Goal: Contribute content: Add original content to the website for others to see

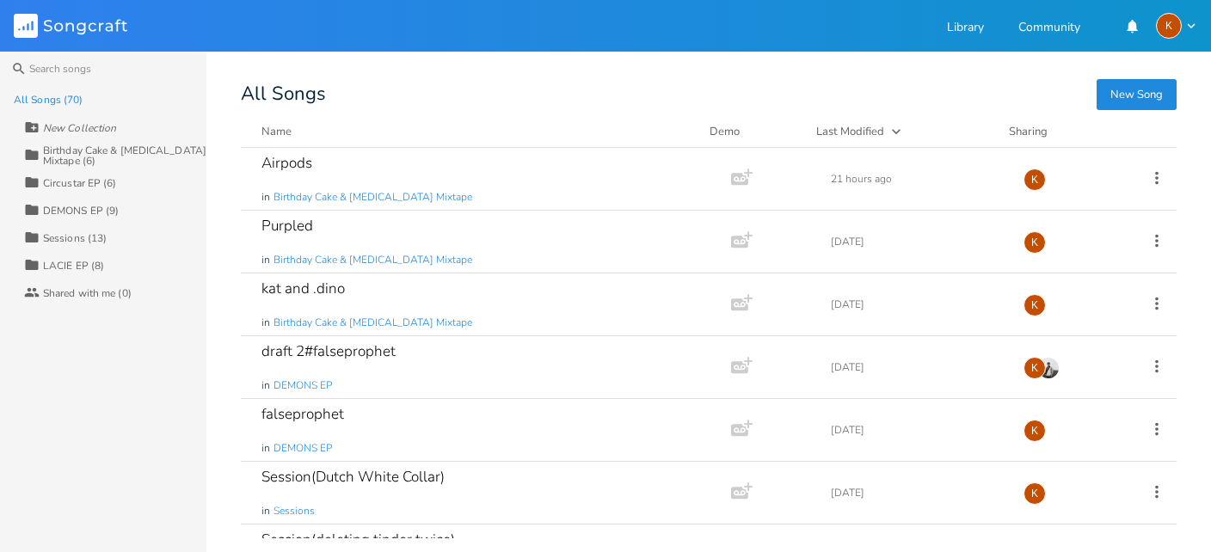
click at [84, 269] on div "LACIE EP (8)" at bounding box center [73, 266] width 61 height 10
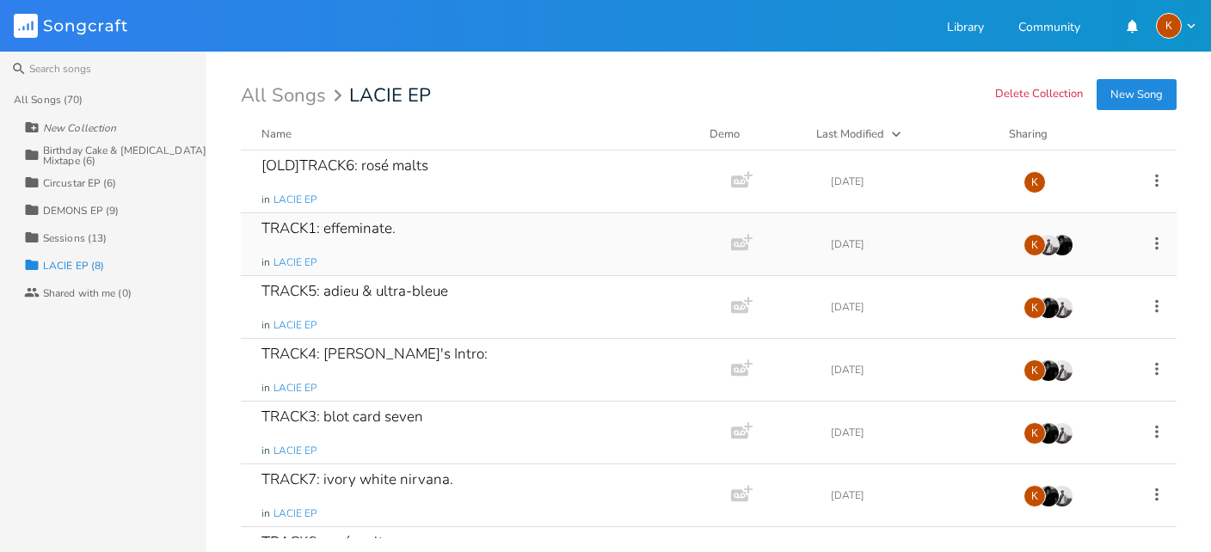
click at [477, 218] on div "TRACK1: effeminate. in LACIE EP" at bounding box center [482, 244] width 442 height 62
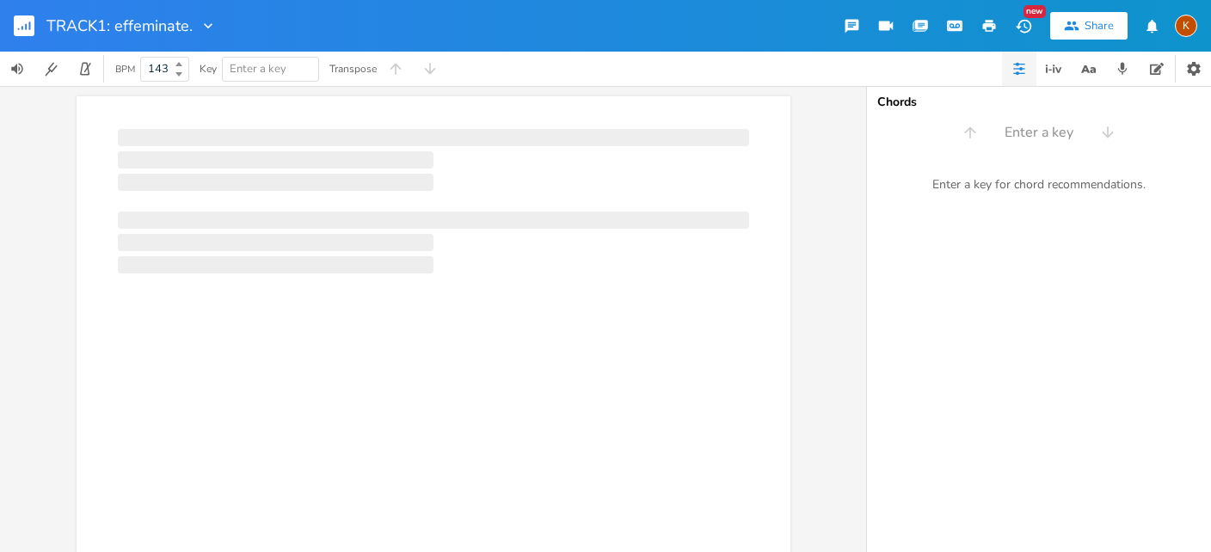
click at [1176, 22] on div "K" at bounding box center [1185, 26] width 22 height 22
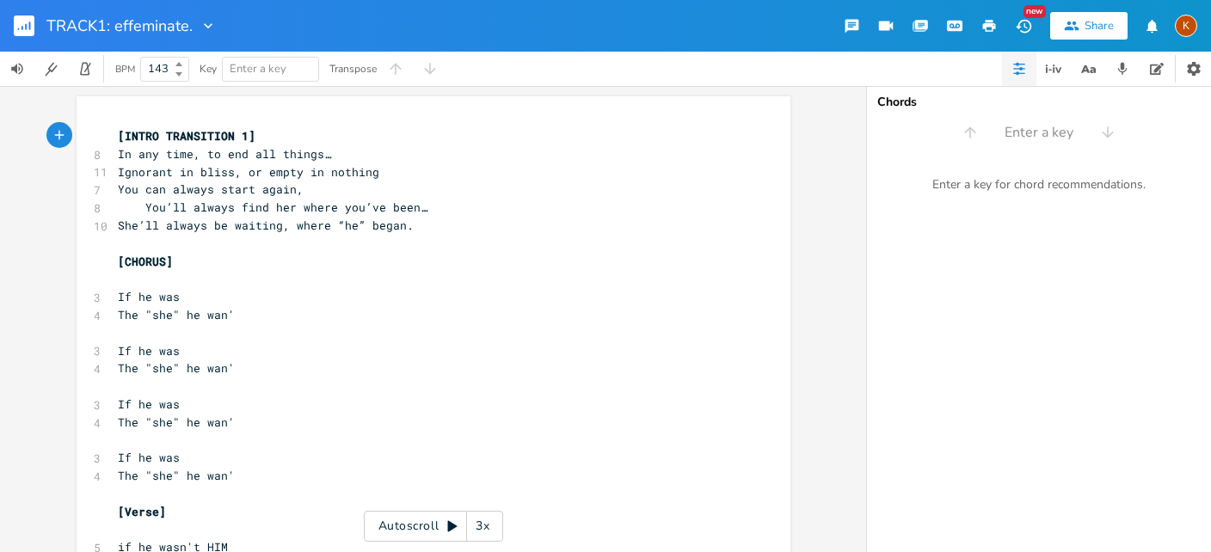
click at [1176, 22] on div "K" at bounding box center [1185, 26] width 22 height 22
click at [1085, 15] on button "Share" at bounding box center [1088, 26] width 77 height 28
click at [1090, 31] on div "Share" at bounding box center [1098, 25] width 29 height 15
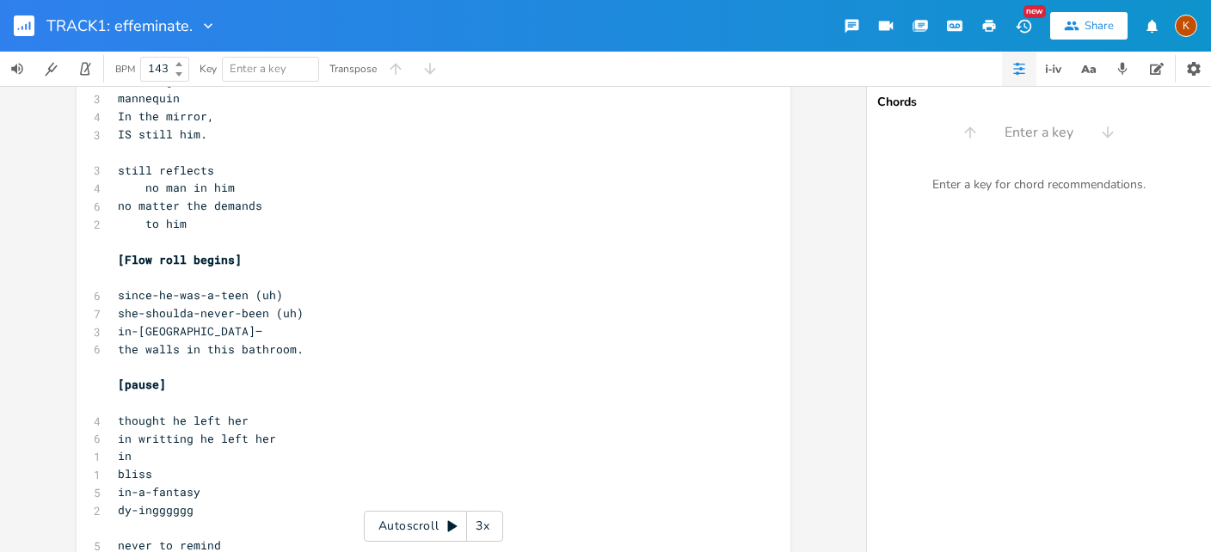
scroll to position [3439, 0]
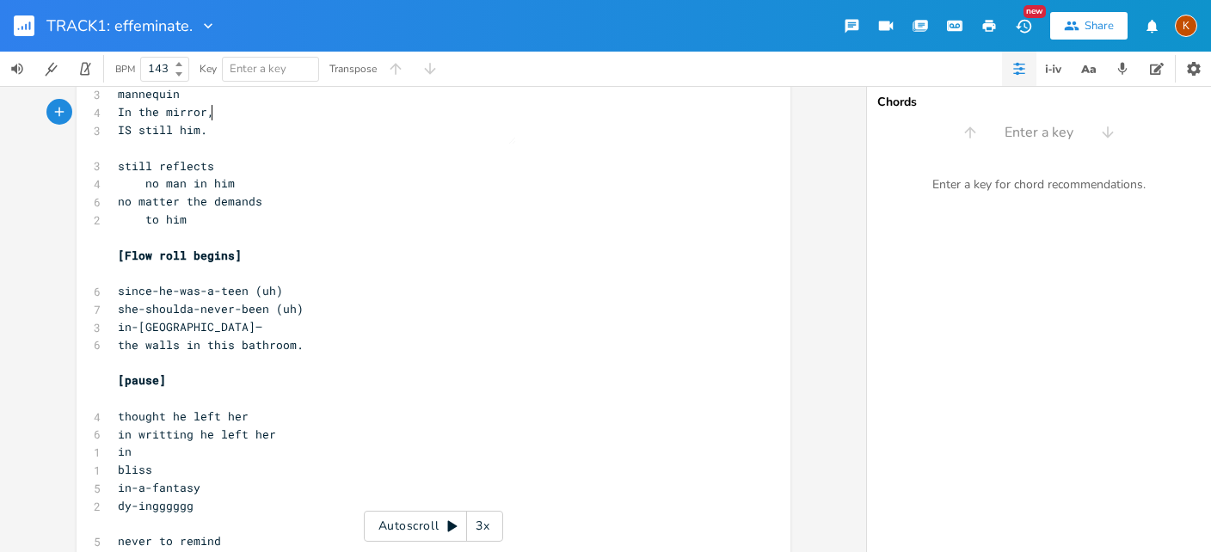
type textarea "​"
drag, startPoint x: 486, startPoint y: 120, endPoint x: 425, endPoint y: 199, distance: 99.9
click at [426, 200] on pre "no matter the demands" at bounding box center [424, 202] width 621 height 18
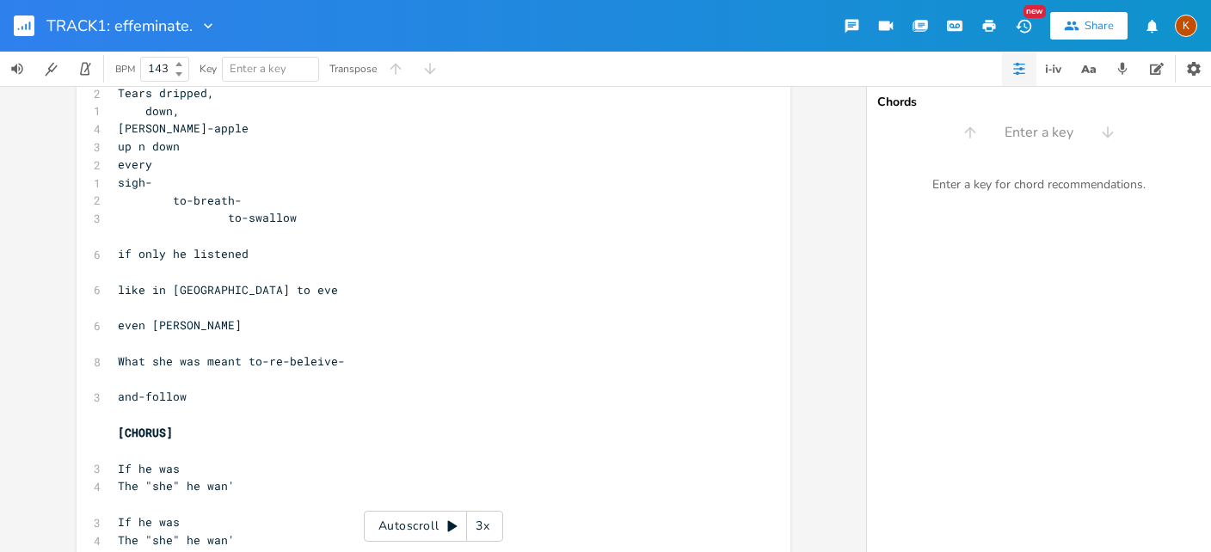
scroll to position [4814, 0]
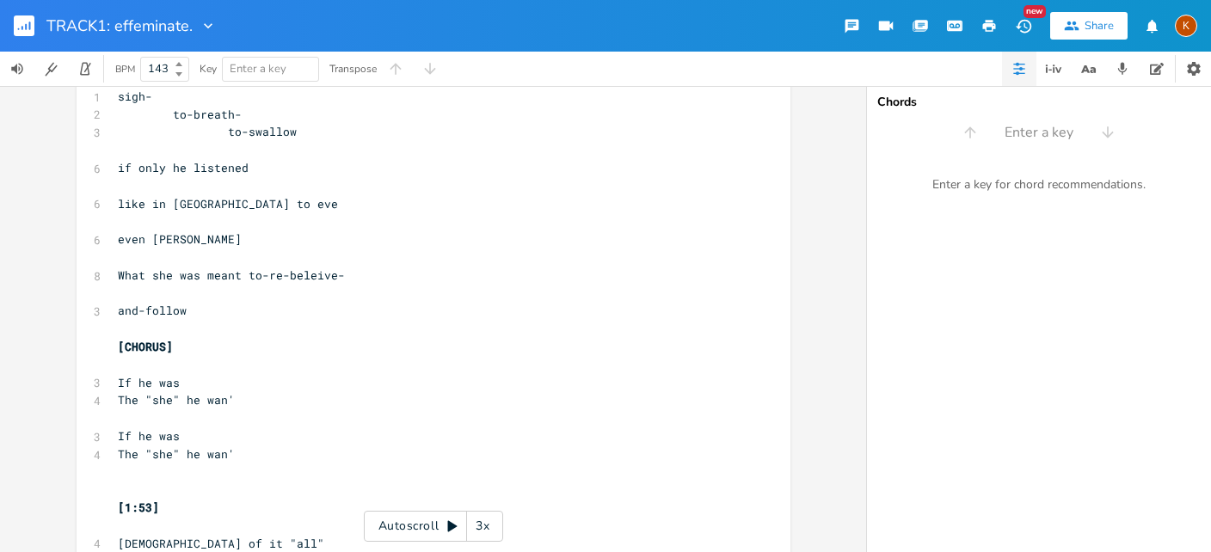
click at [274, 279] on span "What she was meant to-re-beleive-" at bounding box center [231, 274] width 227 height 15
type textarea "un"
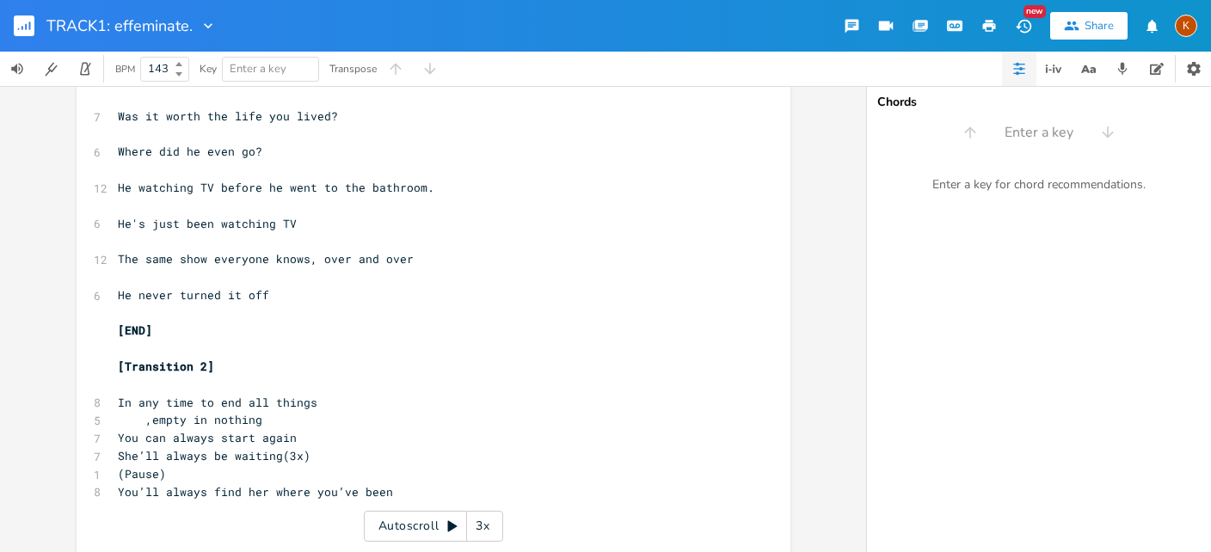
scroll to position [10178, 0]
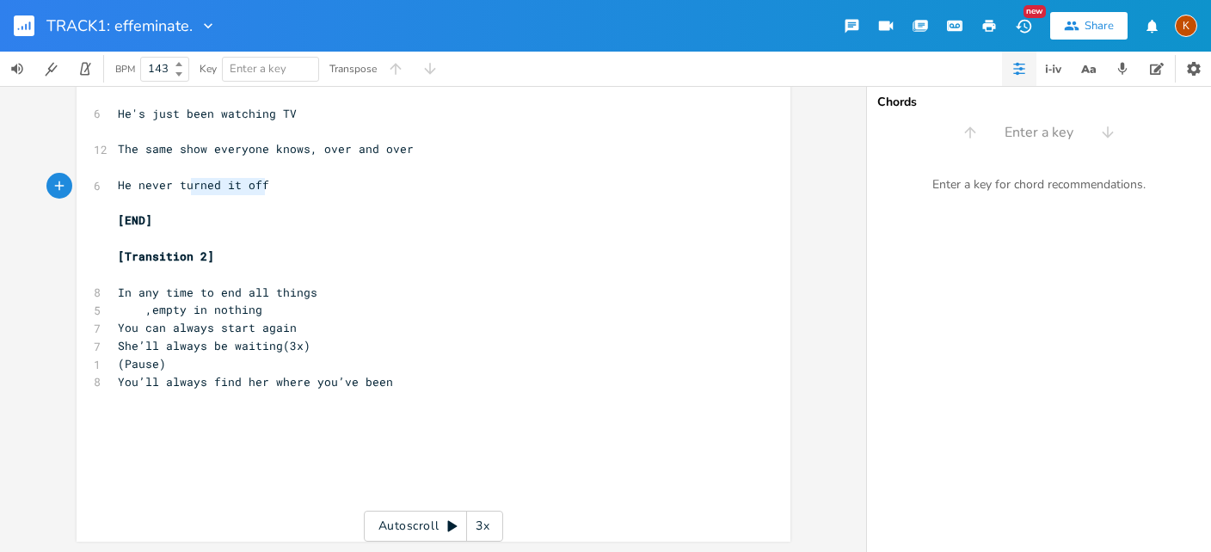
type textarea "He never turned it off"
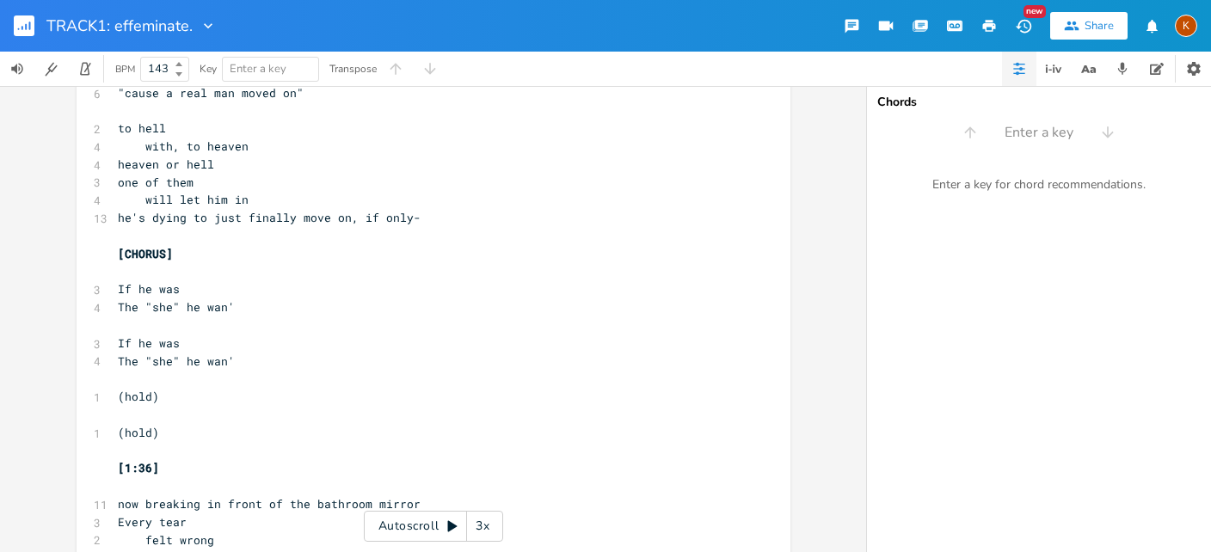
scroll to position [3816, 0]
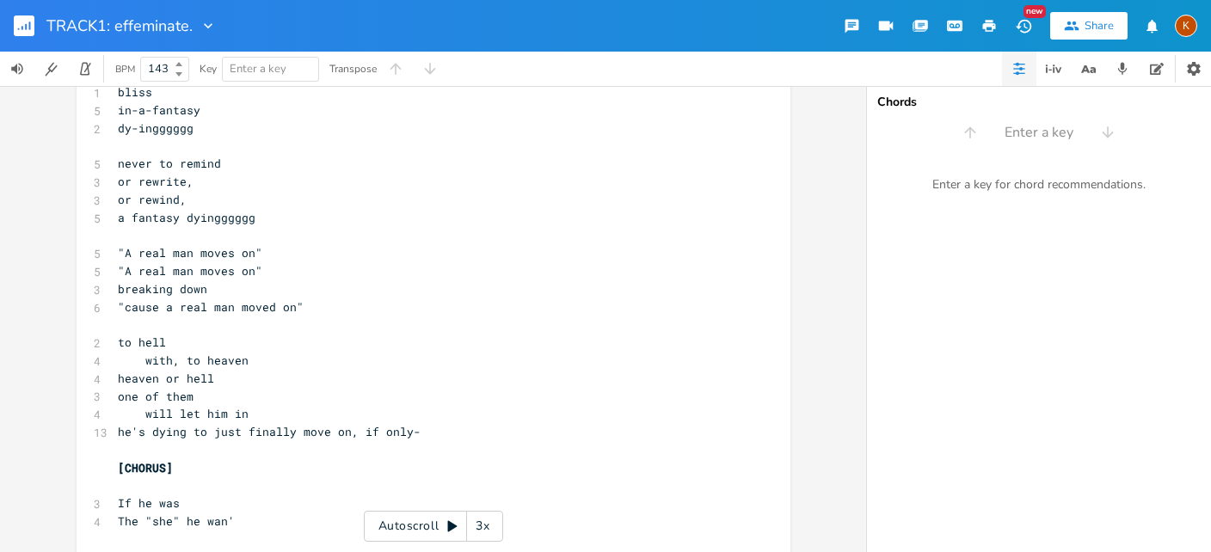
drag, startPoint x: 286, startPoint y: 195, endPoint x: 128, endPoint y: 169, distance: 160.3
click at [401, 310] on pre ""cause a real man moved on"" at bounding box center [424, 307] width 621 height 18
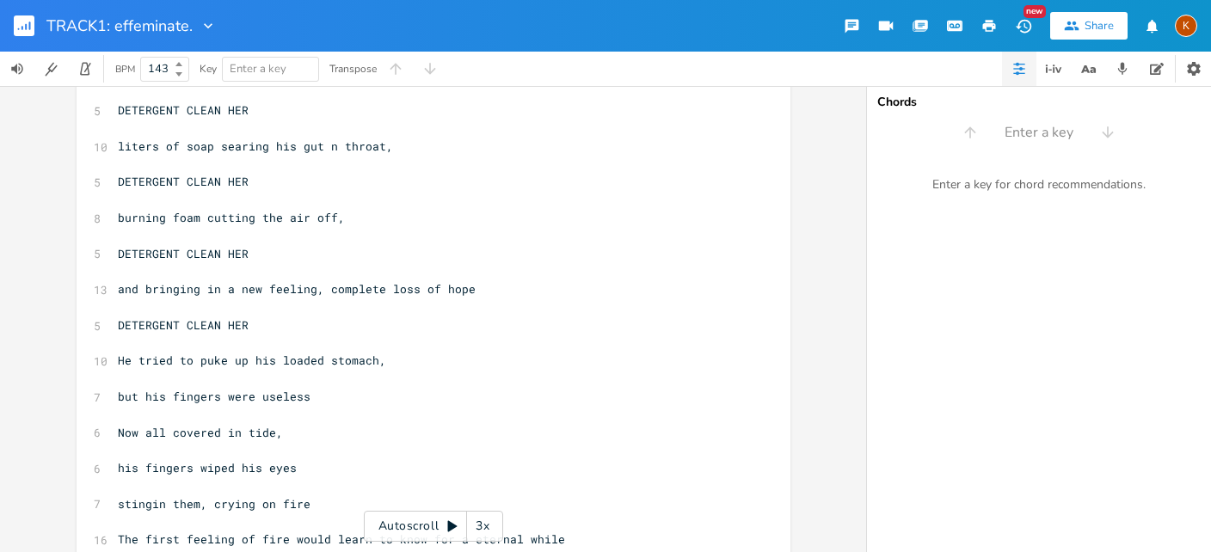
scroll to position [8287, 0]
